Goal: Task Accomplishment & Management: Use online tool/utility

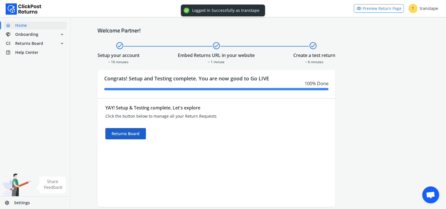
click at [138, 133] on div "Returns Board" at bounding box center [125, 133] width 41 height 11
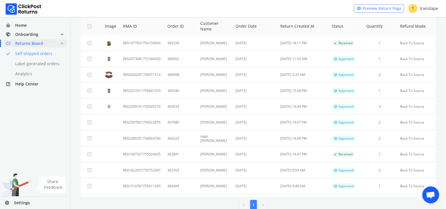
scroll to position [107, 0]
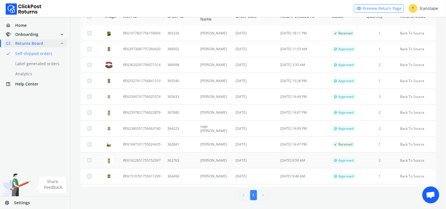
click at [181, 158] on td "363763" at bounding box center [180, 160] width 33 height 16
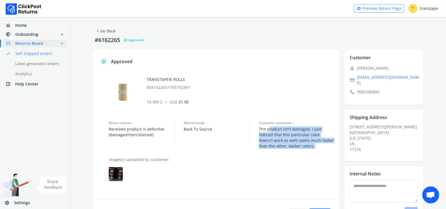
drag, startPoint x: 269, startPoint y: 129, endPoint x: 276, endPoint y: 156, distance: 27.0
click at [276, 156] on div "verified Approved TRANSTAPE® ROLLS RE61622651755752397 18.99 X 2 = USD 37.98 Re…" at bounding box center [216, 139] width 247 height 178
drag, startPoint x: 276, startPoint y: 156, endPoint x: 265, endPoint y: 124, distance: 33.4
click at [265, 124] on div "verified Approved TRANSTAPE® ROLLS RE61622651755752397 18.99 X 2 = USD 37.98 Re…" at bounding box center [216, 139] width 247 height 178
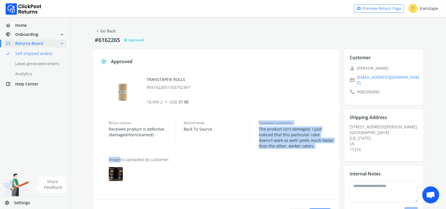
click at [265, 124] on span "Customer comments :" at bounding box center [296, 122] width 75 height 5
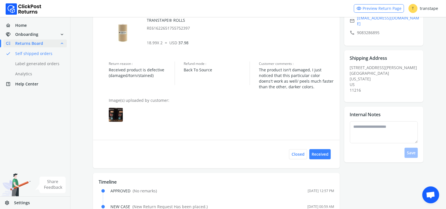
scroll to position [74, 0]
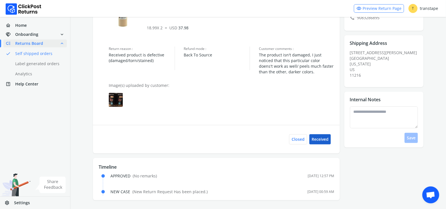
click at [327, 139] on button "Received" at bounding box center [319, 139] width 21 height 10
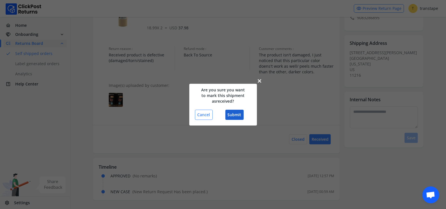
click at [238, 118] on button "Submit" at bounding box center [234, 115] width 18 height 10
